Goal: Task Accomplishment & Management: Manage account settings

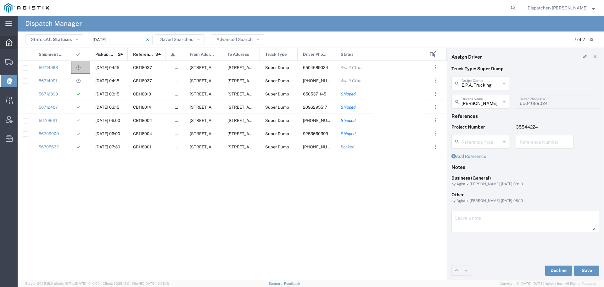
click at [11, 45] on icon at bounding box center [9, 42] width 7 height 7
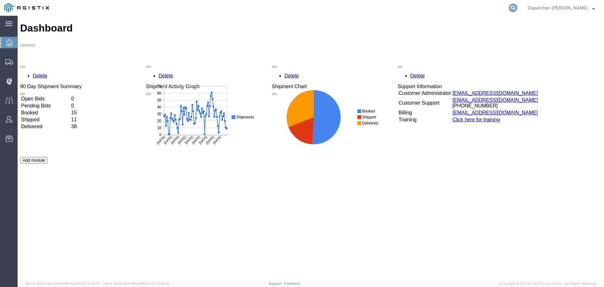
click at [513, 9] on icon at bounding box center [513, 7] width 9 height 9
type input "56573338"
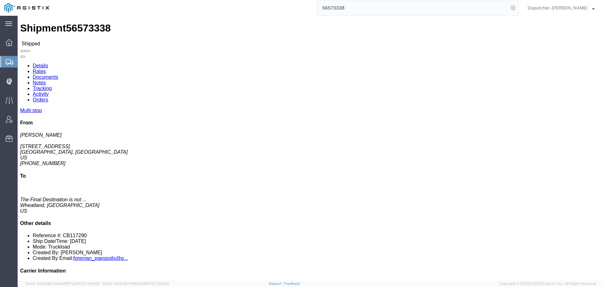
click link "Tracking"
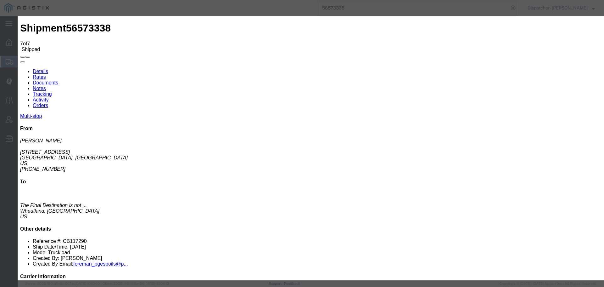
type input "[DATE]"
type input "12:00 PM"
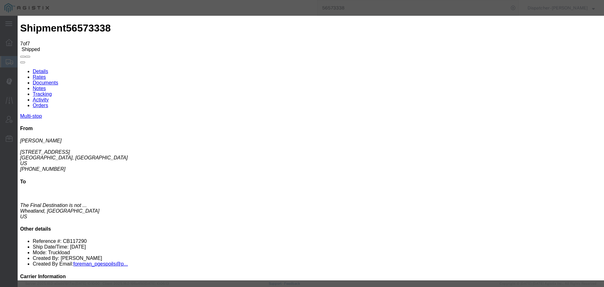
type input "[DATE]"
type input "5:00 PM"
select select "DELIVRED"
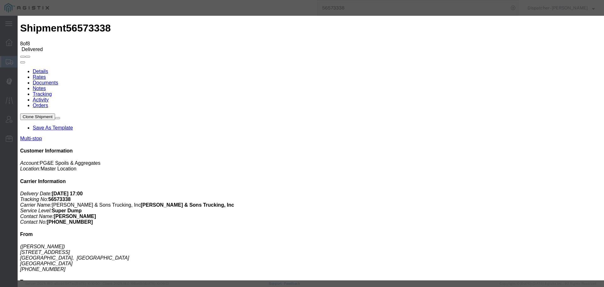
type input "[DATE]"
type input "12:00 PM"
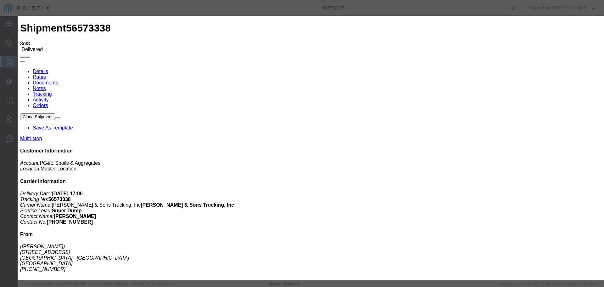
type input "[DATE]"
type input "4:30 PM"
select select "BREAKSTART"
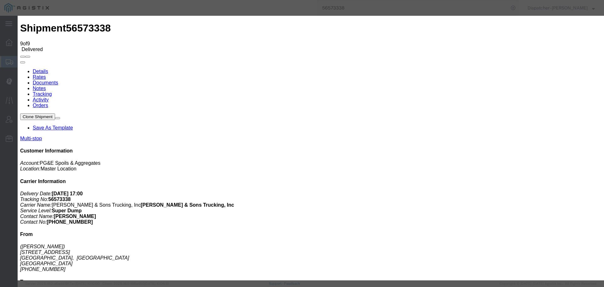
type input "[DATE]"
type input "12:00 PM"
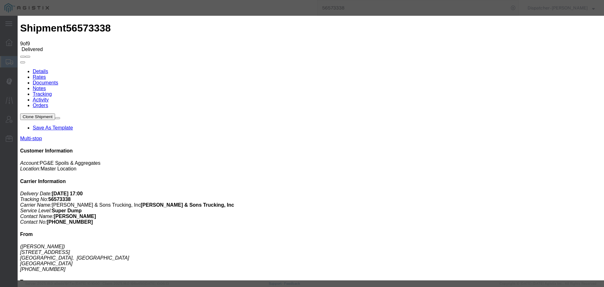
type input "[DATE]"
type input "5:00 PM"
select select "BREAKSTOP"
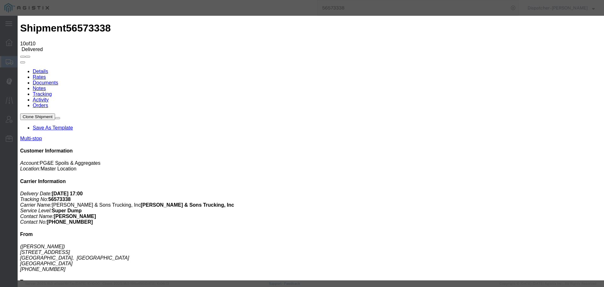
type input "8:00 AM"
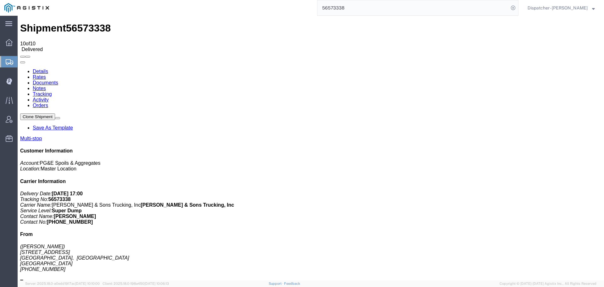
click at [46, 86] on link "Notes" at bounding box center [39, 88] width 13 height 5
click at [58, 80] on link "Documents" at bounding box center [45, 82] width 25 height 5
click at [46, 86] on link "Notes" at bounding box center [39, 88] width 13 height 5
click at [58, 80] on link "Documents" at bounding box center [45, 82] width 25 height 5
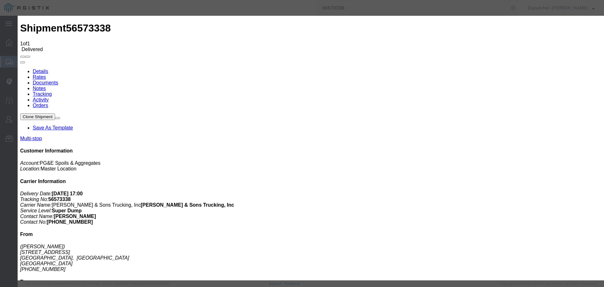
type input "C:\fakepath\56573338trktag.pdf"
select select
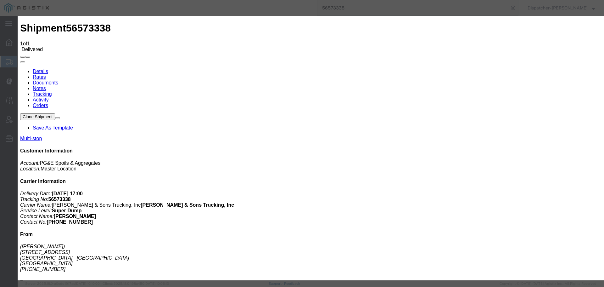
select select
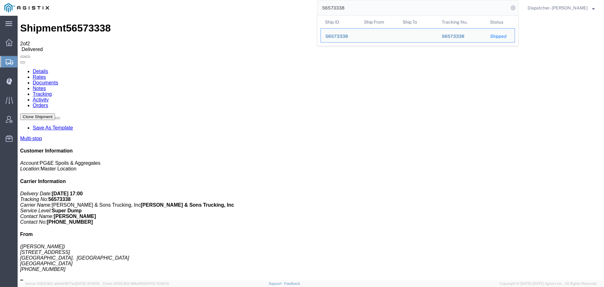
drag, startPoint x: 351, startPoint y: 11, endPoint x: 294, endPoint y: -2, distance: 58.7
click at [294, 0] on html "main_menu Created with Sketch. Collapse Menu Dashboard Shipments Create Shipmen…" at bounding box center [302, 143] width 604 height 287
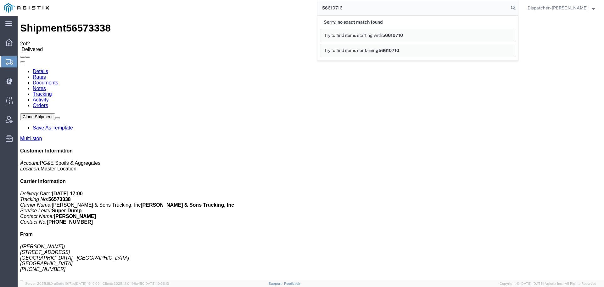
type input "56610716"
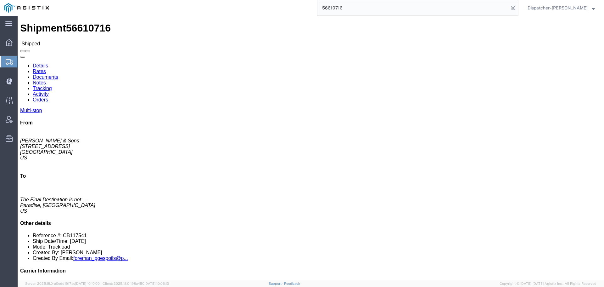
click link "Documents"
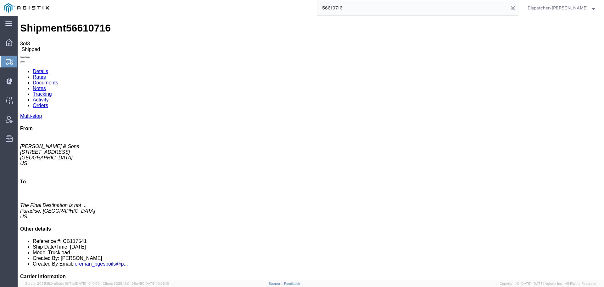
click at [52, 91] on link "Tracking" at bounding box center [42, 93] width 19 height 5
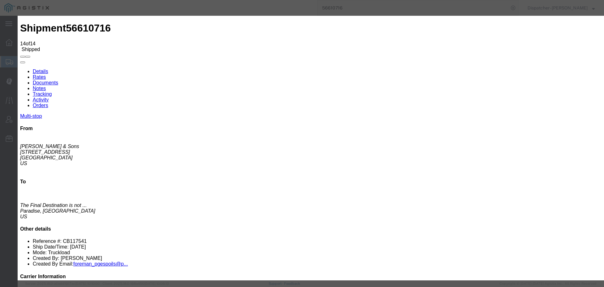
type input "[DATE]"
type input "12:00 PM"
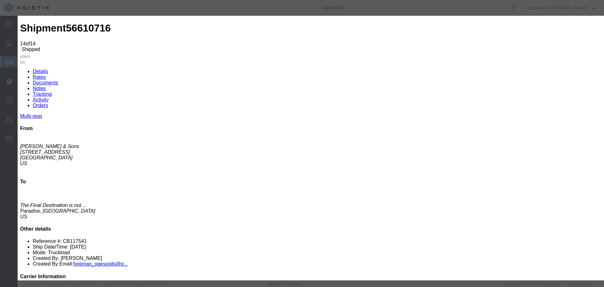
type input "[DATE]"
type input "3:30 PM"
select select "BREAKSTART"
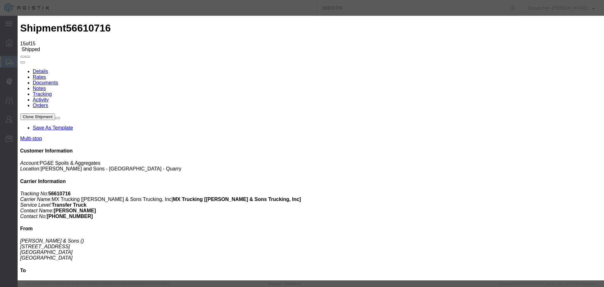
type input "[DATE]"
type input "12:00 PM"
drag, startPoint x: 219, startPoint y: 146, endPoint x: 233, endPoint y: 128, distance: 22.2
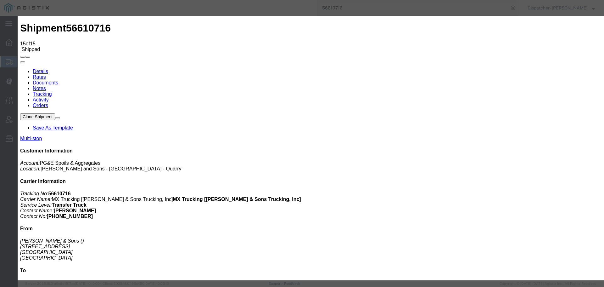
type input "[DATE]"
type input "4:00 PM"
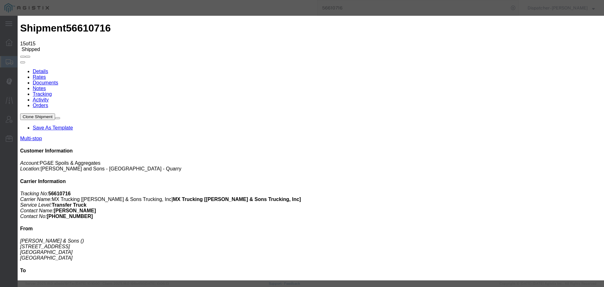
select select "BREAKSTOP"
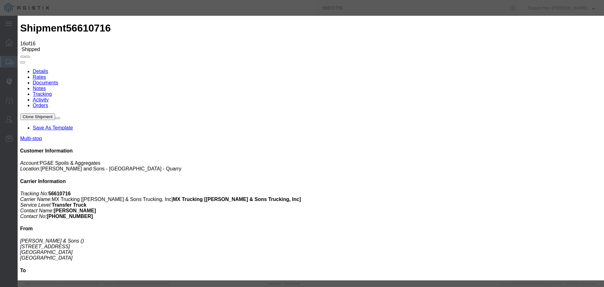
type input "[DATE]"
type input "12:00 PM"
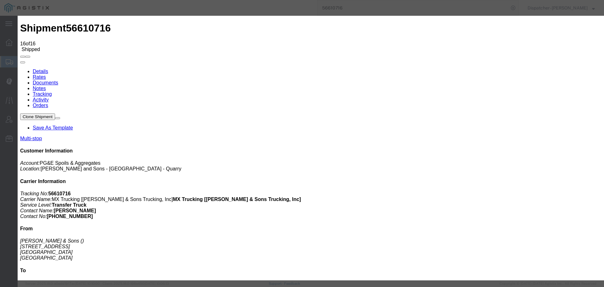
type input "[DATE]"
type input "4:00 PM"
select select "DELIVRED"
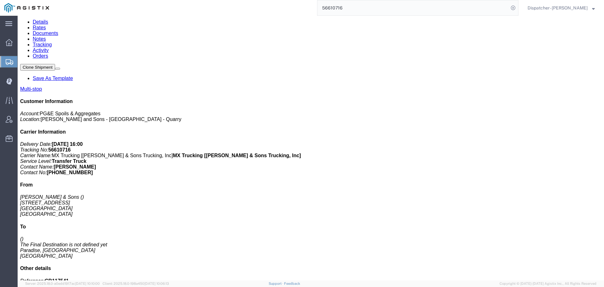
scroll to position [84, 0]
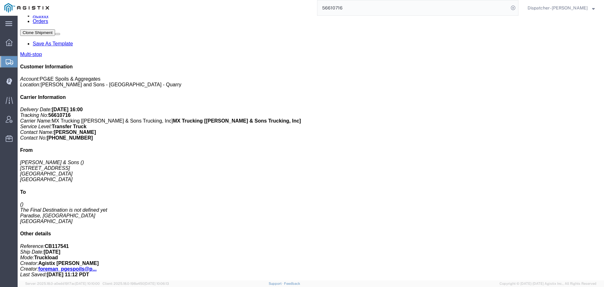
click at [46, 7] on link "Notes" at bounding box center [39, 4] width 13 height 5
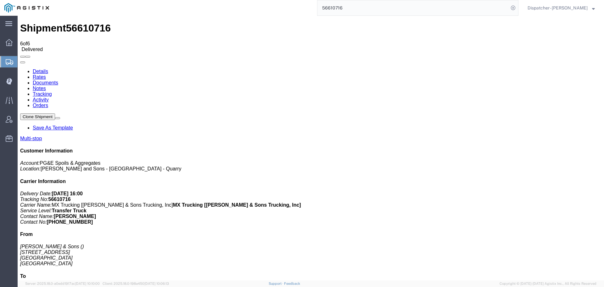
click at [58, 80] on link "Documents" at bounding box center [45, 82] width 25 height 5
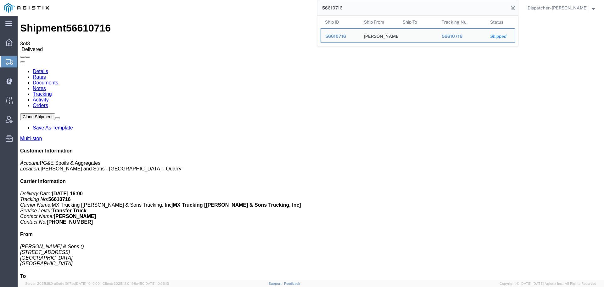
drag, startPoint x: 350, startPoint y: 9, endPoint x: 229, endPoint y: 6, distance: 121.2
click at [229, 6] on div "56610716 Ship ID Ship From Ship To Tracking Nu. Status Ship ID 56610716 Ship Fr…" at bounding box center [285, 8] width 465 height 16
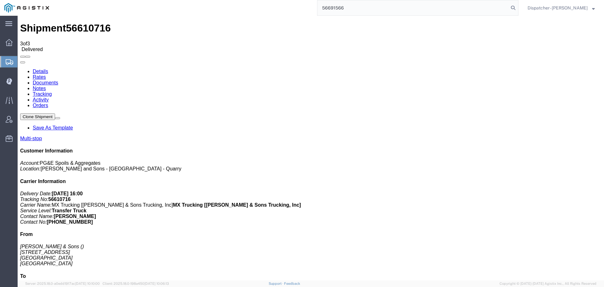
type input "56691566"
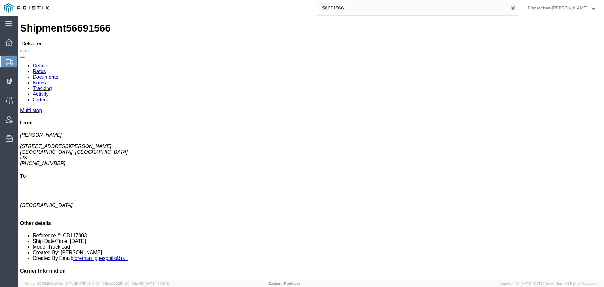
click link "Notes"
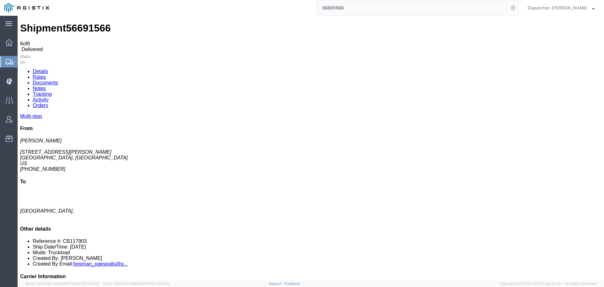
click at [58, 80] on link "Documents" at bounding box center [45, 82] width 25 height 5
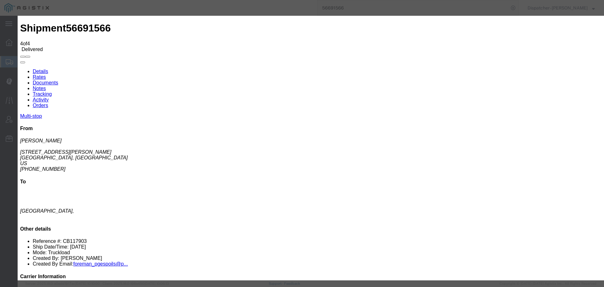
type input "C:\fakepath\56691566trktag.pdf"
select select
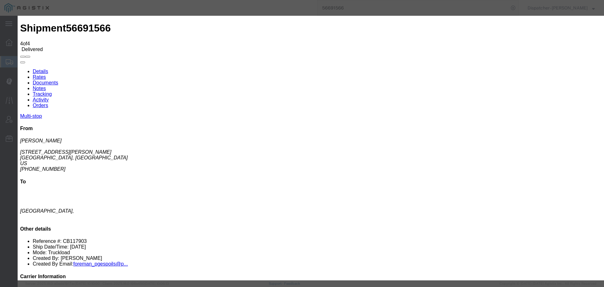
select select
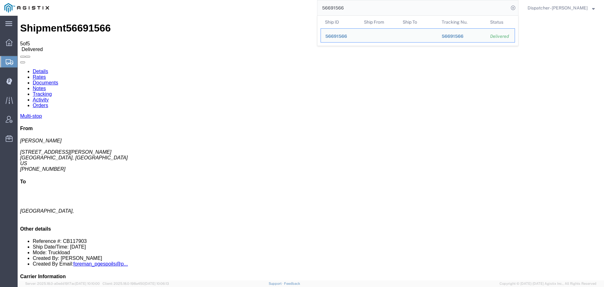
drag, startPoint x: 352, startPoint y: 10, endPoint x: 277, endPoint y: 8, distance: 74.9
click at [294, 8] on div "56691566 Ship ID Ship From Ship To Tracking Nu. Status Ship ID 56691566 Ship Fr…" at bounding box center [285, 8] width 465 height 16
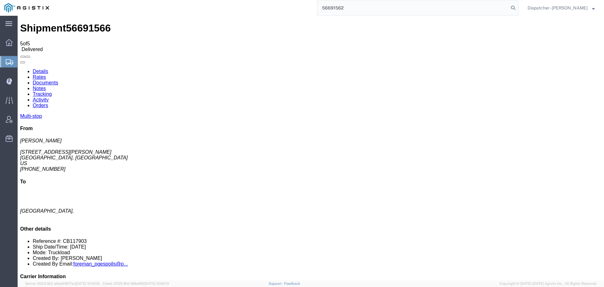
type input "56691562"
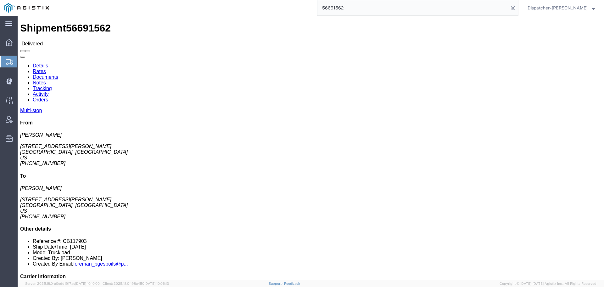
click link "Notes"
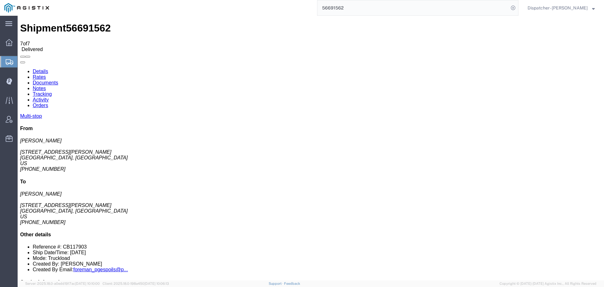
click at [52, 91] on link "Tracking" at bounding box center [42, 93] width 19 height 5
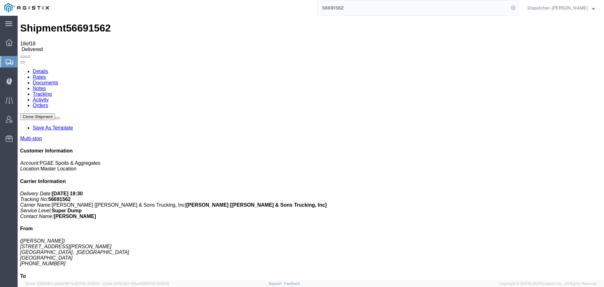
click at [46, 86] on link "Notes" at bounding box center [39, 88] width 13 height 5
click at [58, 80] on link "Documents" at bounding box center [45, 82] width 25 height 5
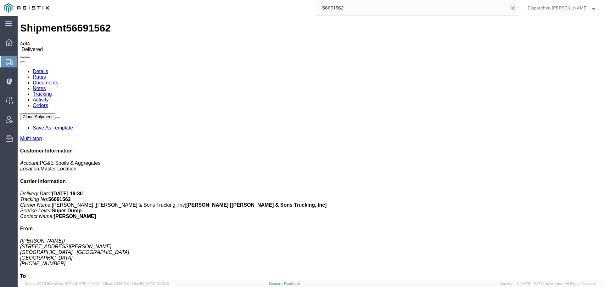
drag, startPoint x: 358, startPoint y: 9, endPoint x: 272, endPoint y: 7, distance: 86.5
click at [275, 7] on div "56691562" at bounding box center [285, 8] width 465 height 16
type input "56568708"
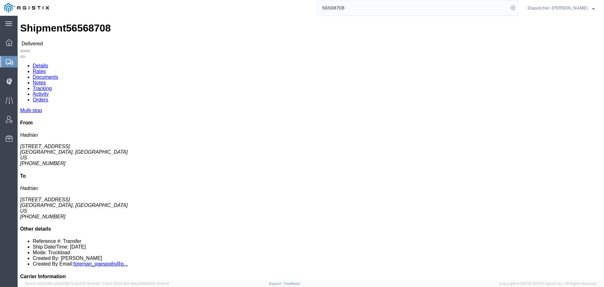
click link "Notes"
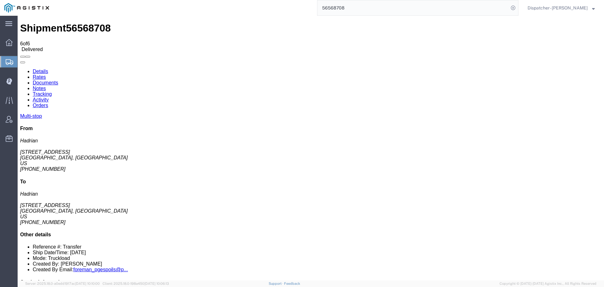
click at [52, 91] on link "Tracking" at bounding box center [42, 93] width 19 height 5
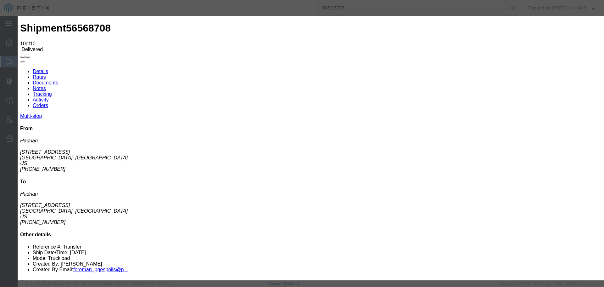
type input "[DATE]"
type input "12:00 PM"
drag, startPoint x: 205, startPoint y: 75, endPoint x: 204, endPoint y: 78, distance: 3.4
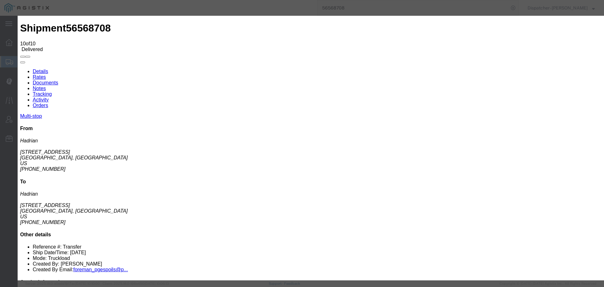
type input "[DATE]"
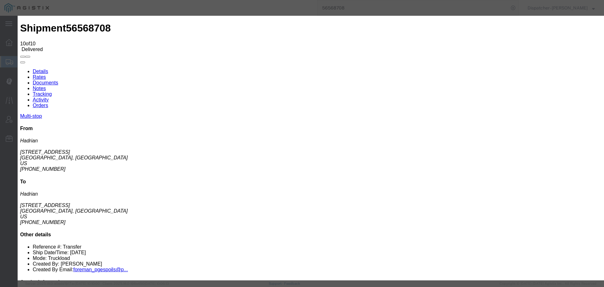
type input "3:20 PM"
select select "BREAKSTART"
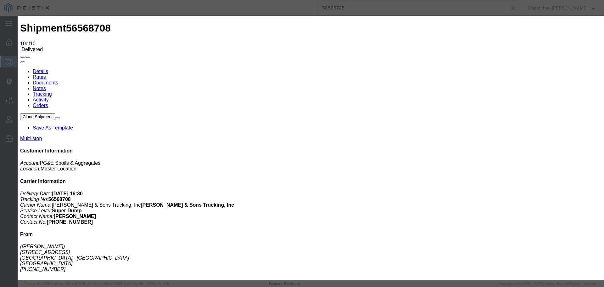
type input "[DATE]"
type input "12:00 PM"
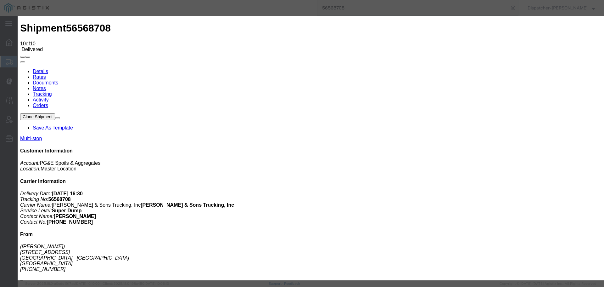
type input "[DATE]"
type input "7:30 AM"
select select "ARVPULOC"
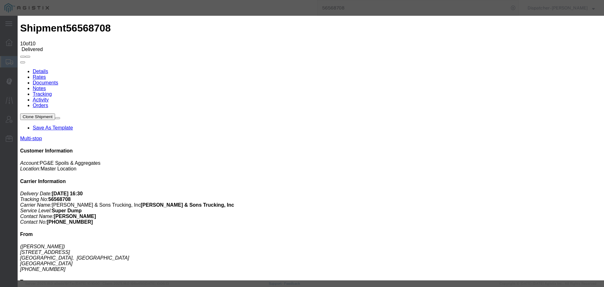
select select "{"pickupDeliveryInfoId": "122477280","pickupOrDelivery": "P","stopNum": "3","lo…"
select select "CA"
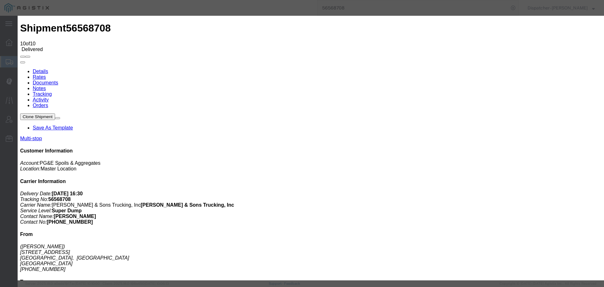
type input "Foresthill"
select select "{"pickupDeliveryInfoId": "122427907","pickupOrDelivery": "P","stopNum": "1","lo…"
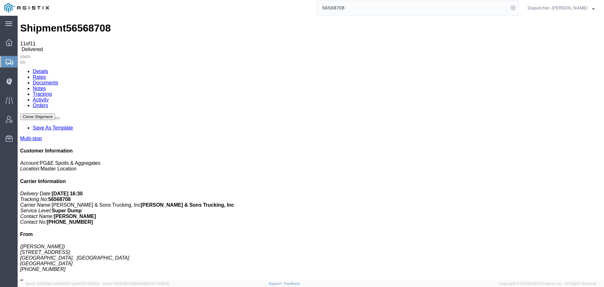
click at [46, 86] on link "Notes" at bounding box center [39, 88] width 13 height 5
click at [58, 80] on link "Documents" at bounding box center [45, 82] width 25 height 5
drag, startPoint x: 394, startPoint y: 60, endPoint x: 390, endPoint y: 60, distance: 3.8
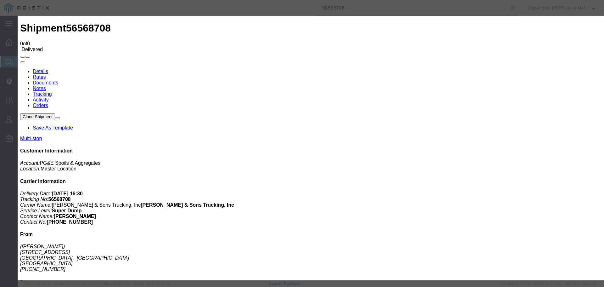
type input "C:\fakepath\56568708trktag.pdf"
select select
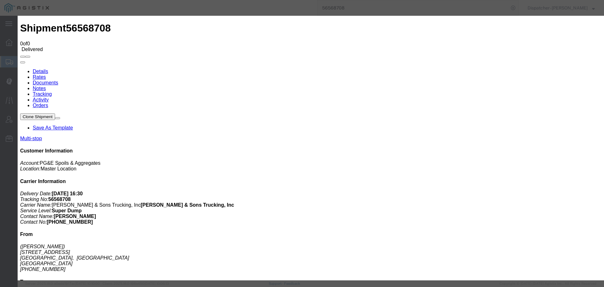
select select
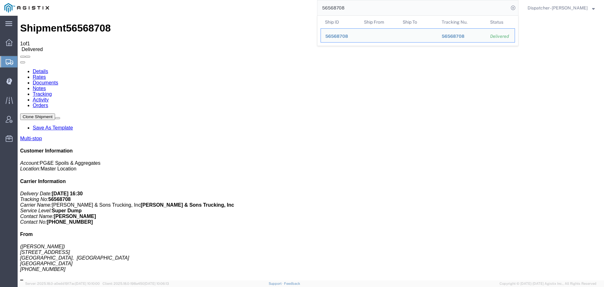
drag, startPoint x: 334, startPoint y: 4, endPoint x: 282, endPoint y: -3, distance: 53.0
click at [282, 0] on html "main_menu Created with Sketch. Collapse Menu Dashboard Shipments Create Shipmen…" at bounding box center [302, 143] width 604 height 287
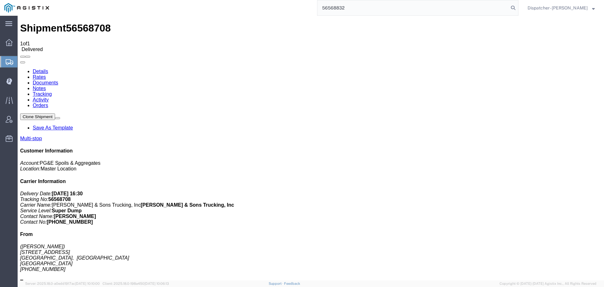
type input "56568832"
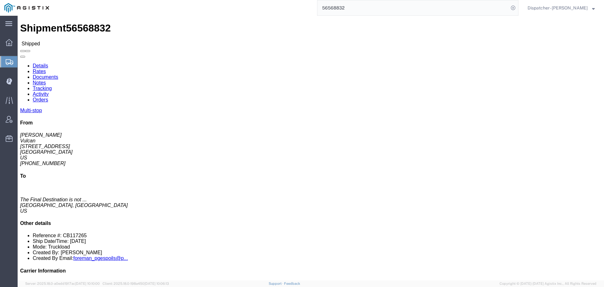
click link "Tracking"
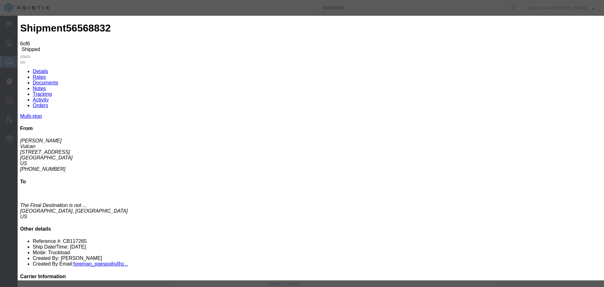
type input "[DATE]"
type input "12:00 PM"
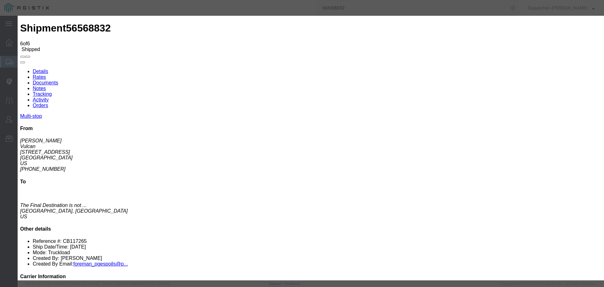
type input "[DATE]"
type input "1:15 PM"
select select "BREAKSTART"
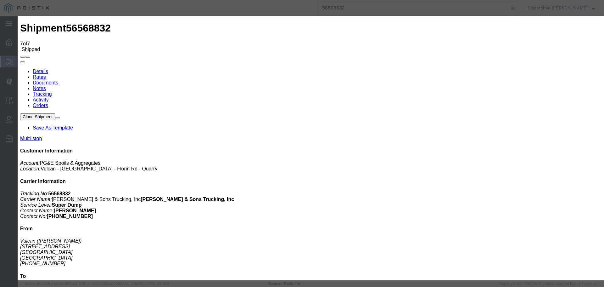
type input "[DATE]"
type input "12:00 PM"
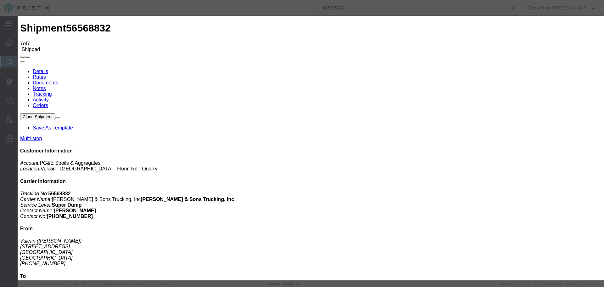
type input "[DATE]"
type input "1:45 PM"
select select "BREAKSTOP"
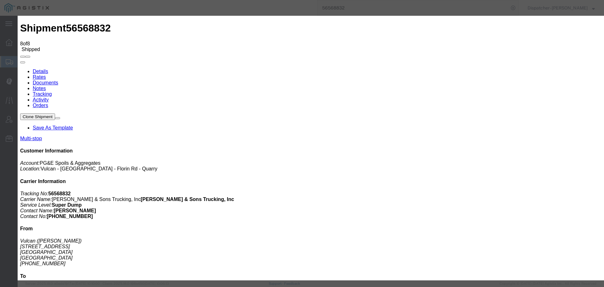
type input "[DATE]"
type input "12:00 PM"
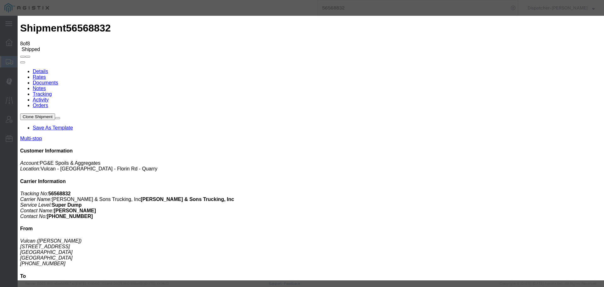
type input "[DATE]"
type input "2:00 PM"
drag, startPoint x: 272, startPoint y: 90, endPoint x: 272, endPoint y: 94, distance: 3.6
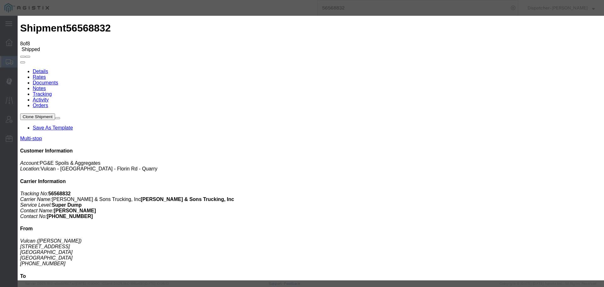
select select "DELIVRED"
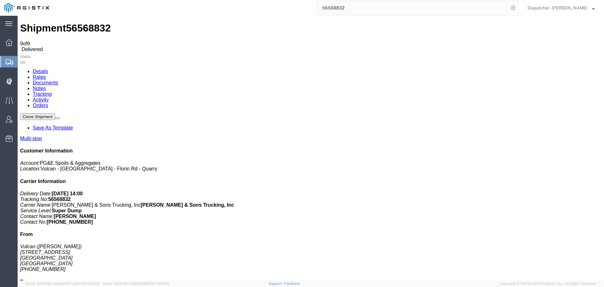
click at [46, 86] on link "Notes" at bounding box center [39, 88] width 13 height 5
click at [58, 80] on link "Documents" at bounding box center [45, 82] width 25 height 5
drag, startPoint x: 387, startPoint y: 54, endPoint x: 384, endPoint y: 55, distance: 3.9
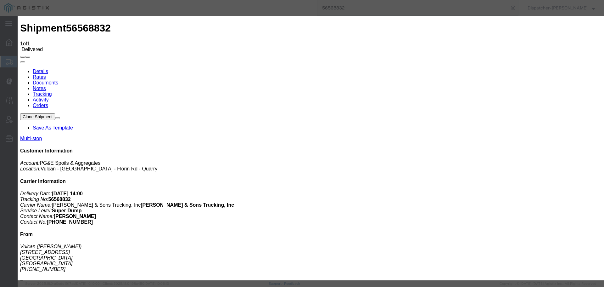
type input "C:\fakepath\56568832trktag.pdf"
select select
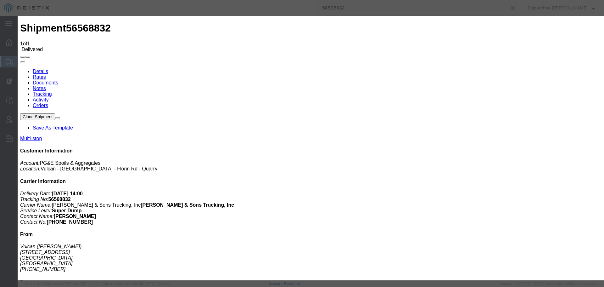
select select
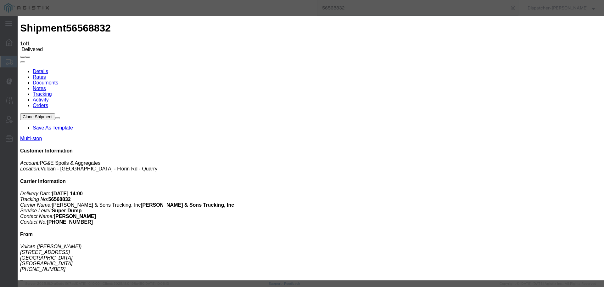
type input "C:\fakepath\56568832trktag.pdf"
select select
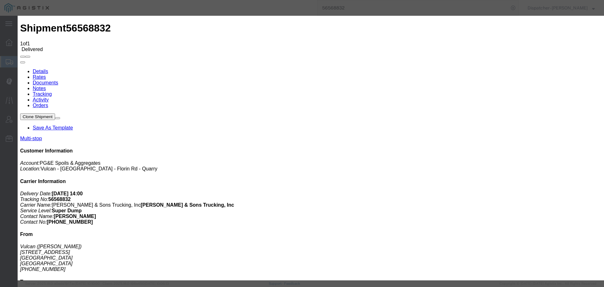
select select
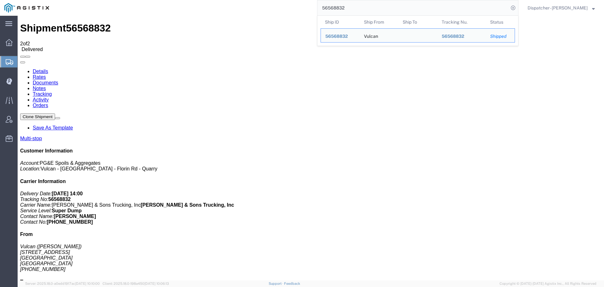
drag, startPoint x: 352, startPoint y: 9, endPoint x: 295, endPoint y: 7, distance: 56.7
click at [317, 6] on input "56568832" at bounding box center [412, 7] width 191 height 15
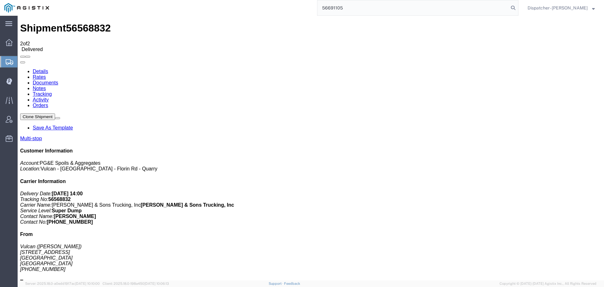
type input "56691105"
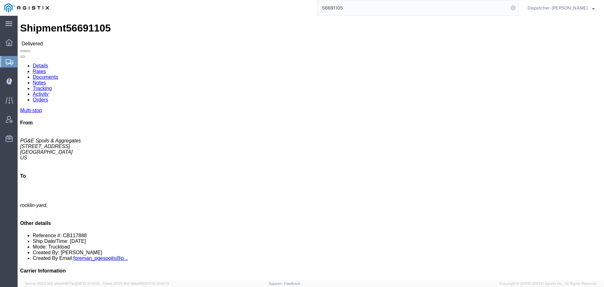
click link "Notes"
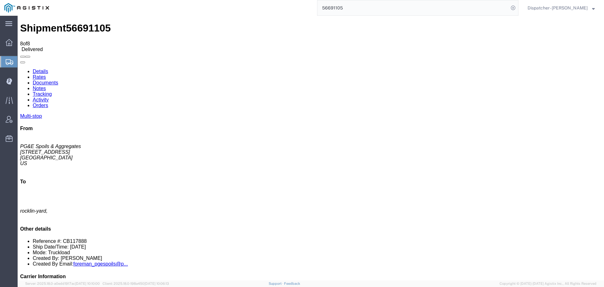
click at [52, 91] on link "Tracking" at bounding box center [42, 93] width 19 height 5
click at [46, 86] on link "Notes" at bounding box center [39, 88] width 13 height 5
click at [58, 80] on link "Documents" at bounding box center [45, 82] width 25 height 5
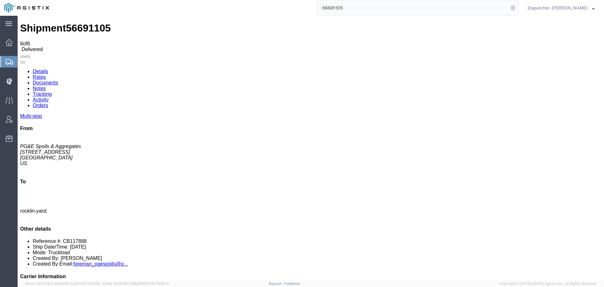
checkbox input "true"
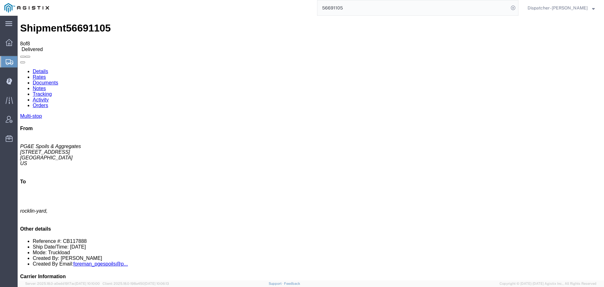
checkbox input "true"
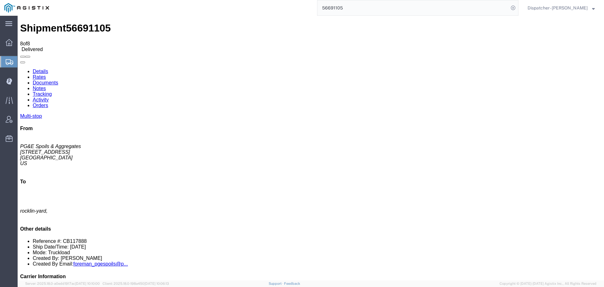
checkbox input "true"
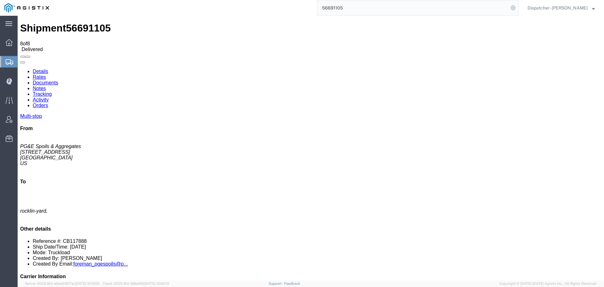
checkbox input "false"
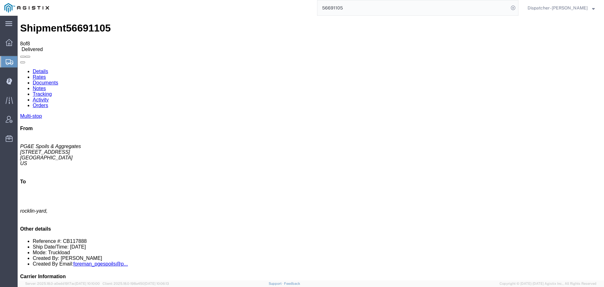
checkbox input "false"
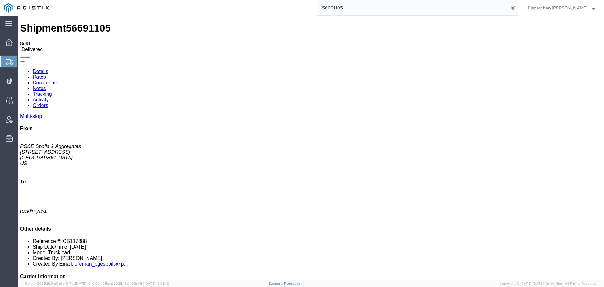
checkbox input "false"
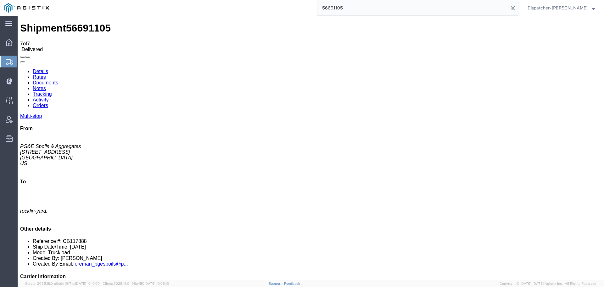
checkbox input "true"
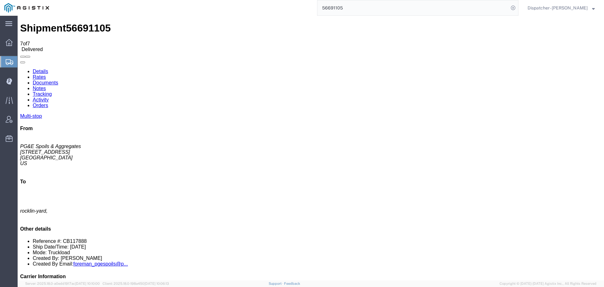
checkbox input "true"
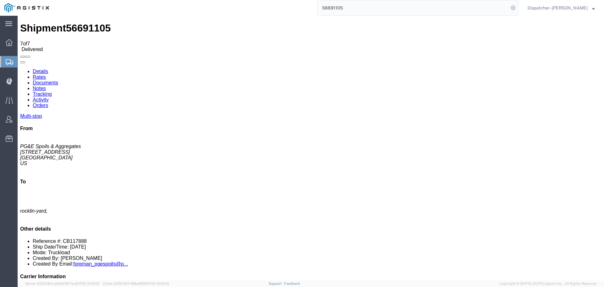
checkbox input "true"
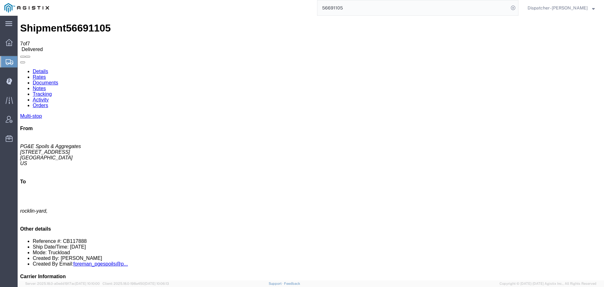
checkbox input "true"
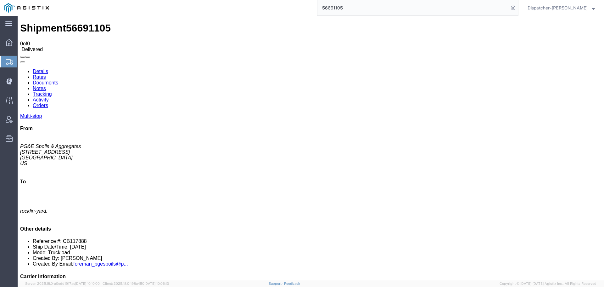
drag, startPoint x: 102, startPoint y: 153, endPoint x: 217, endPoint y: 111, distance: 122.6
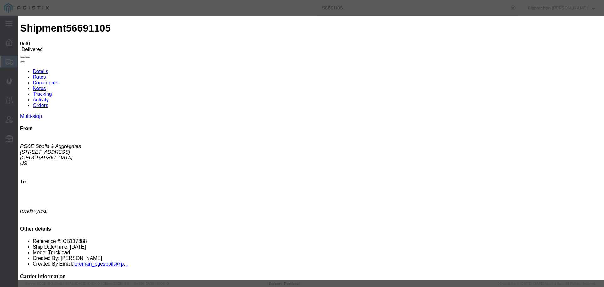
type input "C:\fakepath\56691105trktag.pdf"
select select
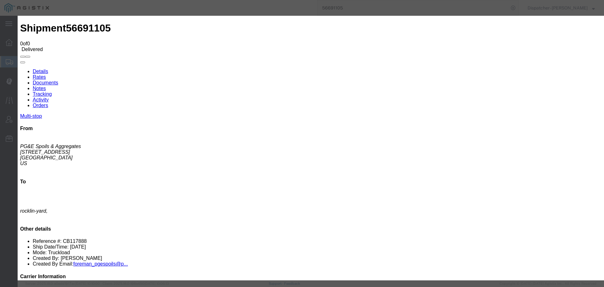
select select
